Goal: Task Accomplishment & Management: Manage account settings

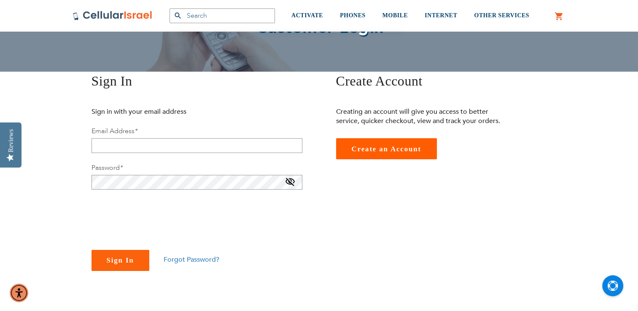
scroll to position [71, 0]
click at [139, 153] on input "email" at bounding box center [197, 145] width 211 height 15
click at [64, 174] on div "SEMINARY YESHIVA TOURIST OLIM COUPLES Support (718) 289-0195 / 072-224-3300 Log…" at bounding box center [319, 310] width 638 height 763
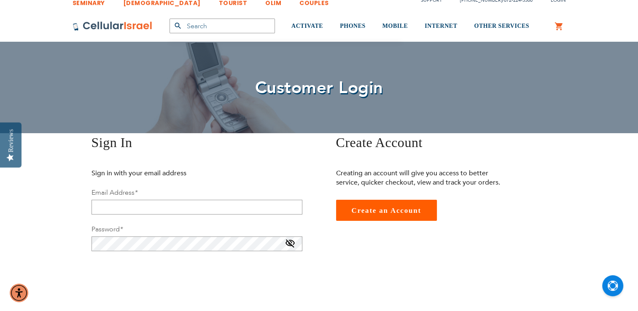
scroll to position [0, 0]
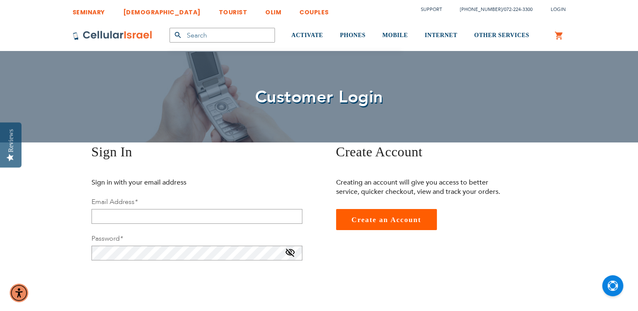
click at [110, 208] on div "Email Address *" at bounding box center [197, 210] width 211 height 27
click at [113, 214] on input "email" at bounding box center [197, 216] width 211 height 15
type input "[EMAIL_ADDRESS][DOMAIN_NAME]"
click at [184, 202] on div "Email Address * mykyoke02@gmail.com" at bounding box center [197, 210] width 211 height 27
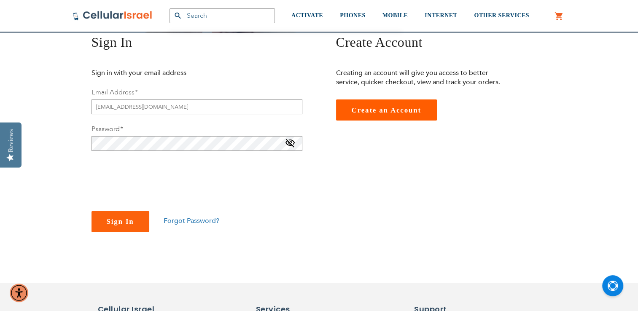
scroll to position [110, 0]
click at [180, 219] on span "Forgot Password?" at bounding box center [192, 220] width 56 height 9
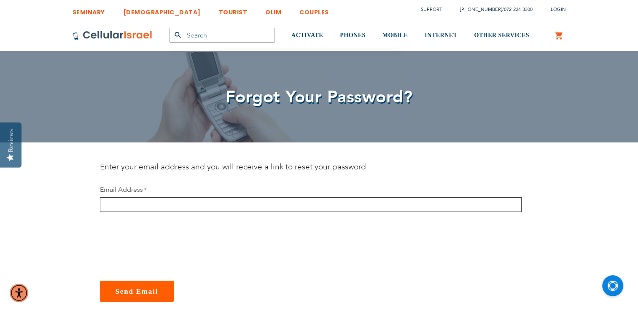
click at [211, 207] on input "email" at bounding box center [311, 204] width 422 height 15
type input "[EMAIL_ADDRESS][DOMAIN_NAME]"
checkbox input "true"
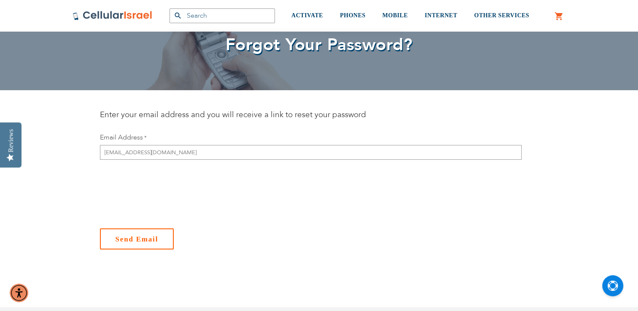
click at [157, 230] on button "Send Email" at bounding box center [137, 239] width 74 height 21
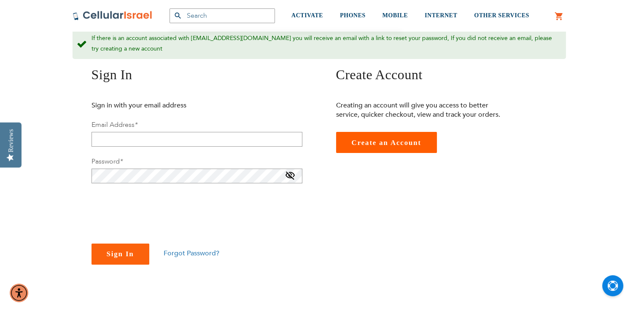
scroll to position [115, 0]
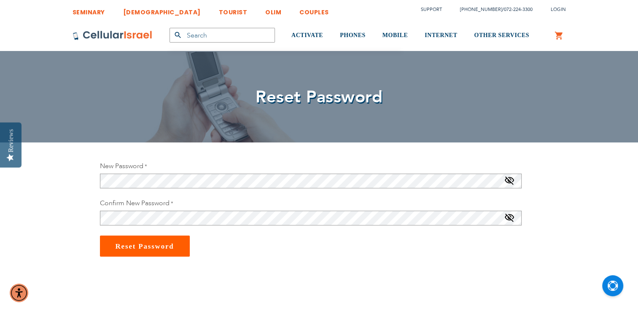
click at [203, 190] on fieldset "New Password Password Strength: No Password Confirm New Password" at bounding box center [311, 199] width 422 height 74
click at [165, 169] on div "New Password Password Strength: No Password" at bounding box center [311, 175] width 422 height 27
click at [505, 181] on span at bounding box center [510, 182] width 10 height 13
click at [121, 247] on span "Reset Password" at bounding box center [145, 247] width 59 height 8
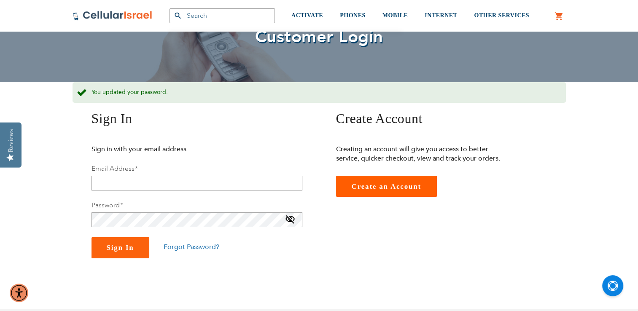
scroll to position [61, 0]
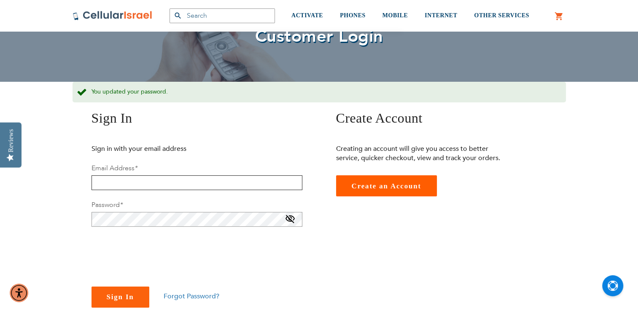
click at [148, 184] on input "email" at bounding box center [197, 182] width 211 height 15
type input "[EMAIL_ADDRESS][DOMAIN_NAME]"
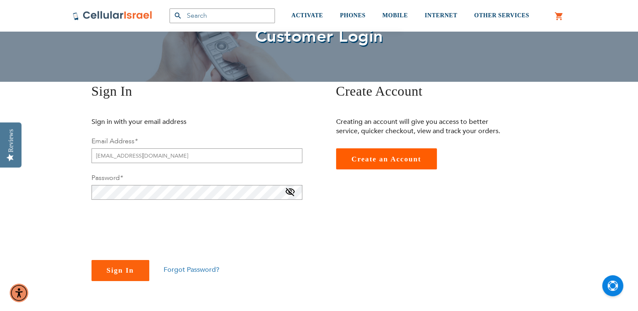
checkbox input "true"
click at [132, 270] on span "Sign In" at bounding box center [120, 271] width 27 height 8
